Goal: Transaction & Acquisition: Purchase product/service

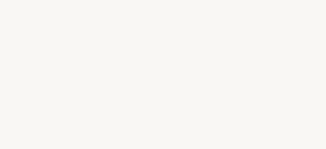
select select "US"
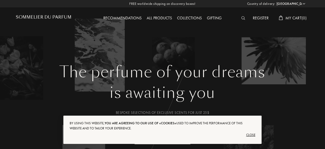
click at [251, 135] on div "Close" at bounding box center [162, 135] width 185 height 8
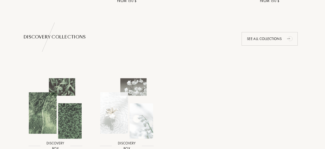
scroll to position [367, 0]
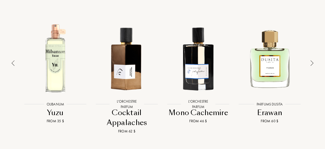
click at [14, 63] on img at bounding box center [12, 63] width 3 height 6
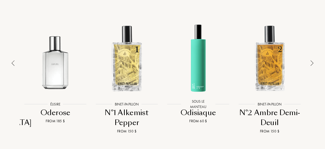
click at [14, 63] on img at bounding box center [12, 63] width 3 height 6
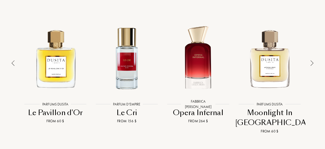
click at [14, 63] on img at bounding box center [12, 63] width 3 height 6
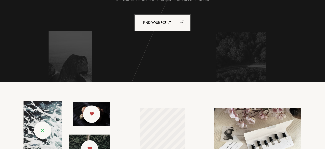
scroll to position [0, 0]
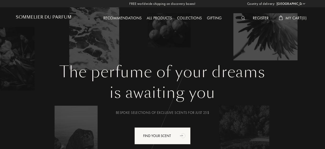
click at [154, 18] on div "All products" at bounding box center [159, 18] width 30 height 7
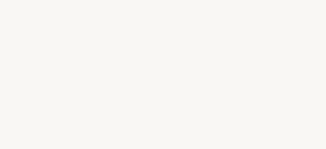
select select "US"
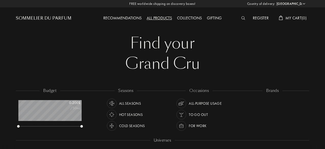
scroll to position [25, 63]
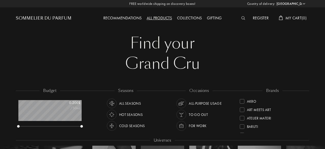
click at [242, 18] on img at bounding box center [243, 18] width 4 height 4
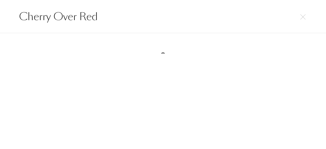
type input "Cherry Over Red"
click at [301, 18] on img at bounding box center [302, 16] width 5 height 5
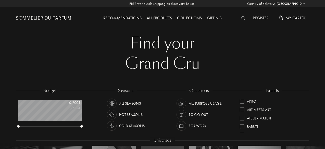
click at [44, 16] on div "Sommelier du Parfum" at bounding box center [44, 18] width 56 height 6
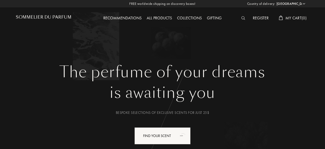
select select "US"
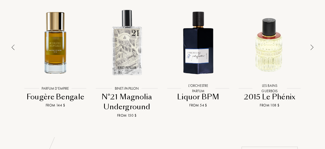
scroll to position [391, 0]
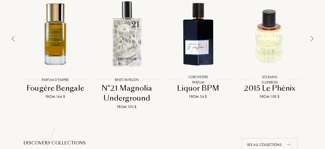
click at [67, 89] on div "Fougère Bengale" at bounding box center [55, 88] width 69 height 10
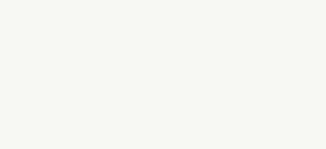
select select "US"
